Goal: Browse casually: Explore the website without a specific task or goal

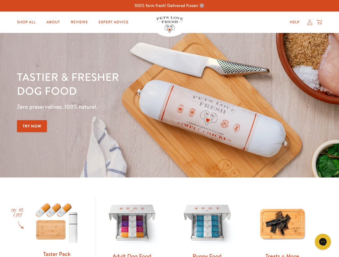
click at [169, 129] on div "Tastier & fresher dog food Zero preservatives. 100% natural. Try Now" at bounding box center [118, 105] width 203 height 71
click at [322, 242] on icon "Gorgias live chat" at bounding box center [322, 241] width 5 height 5
